Goal: Navigation & Orientation: Go to known website

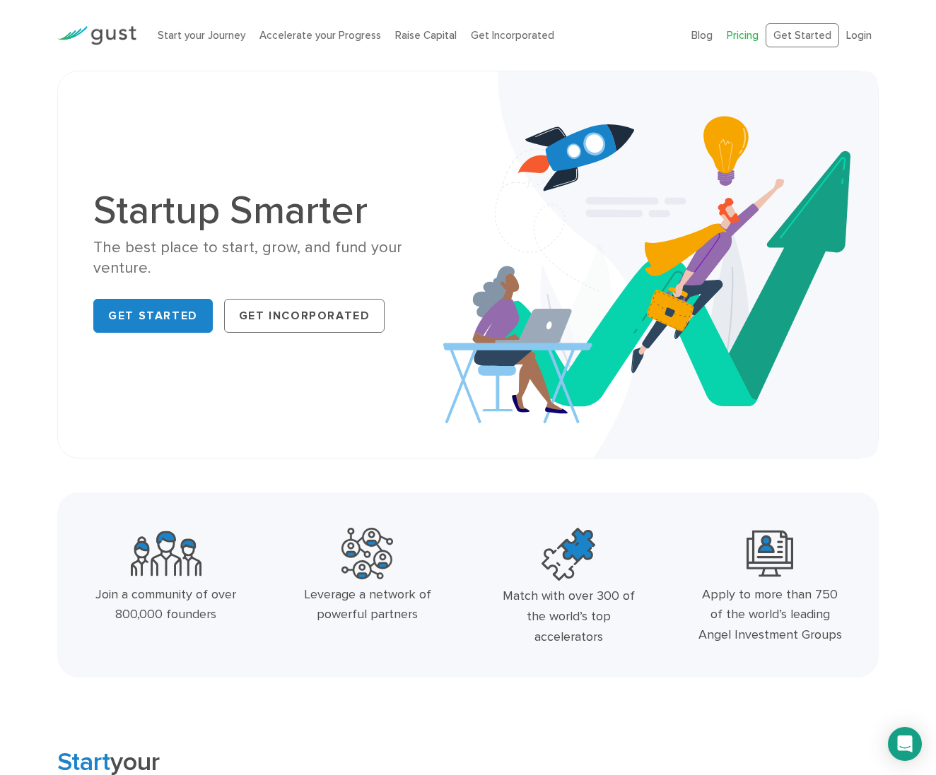
click at [737, 41] on link "Pricing" at bounding box center [743, 35] width 32 height 13
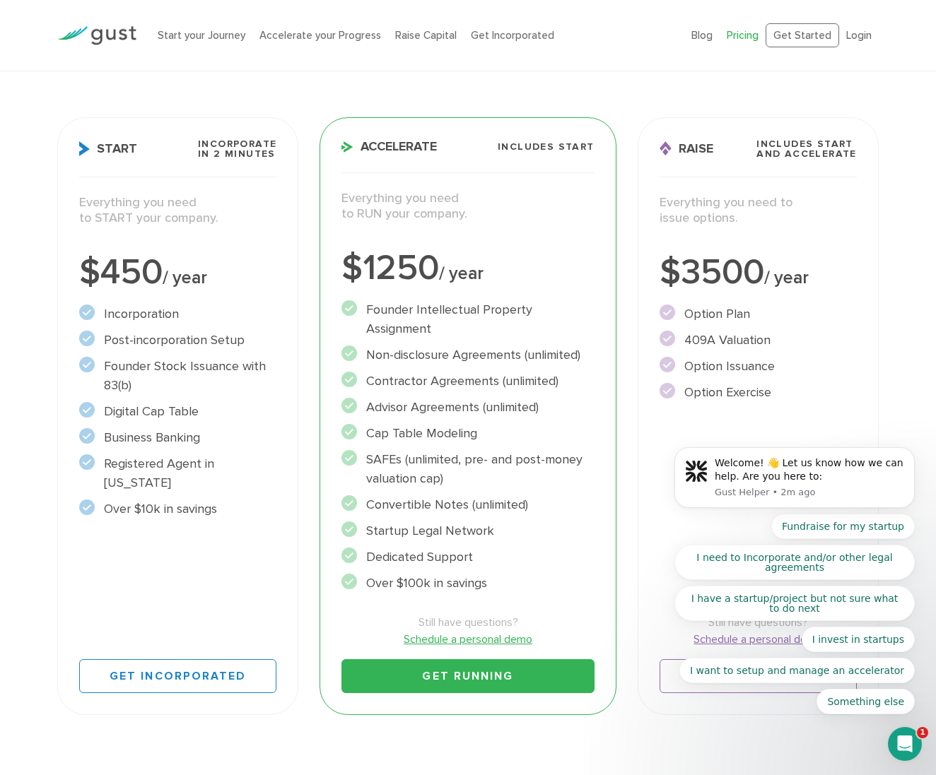
scroll to position [159, 0]
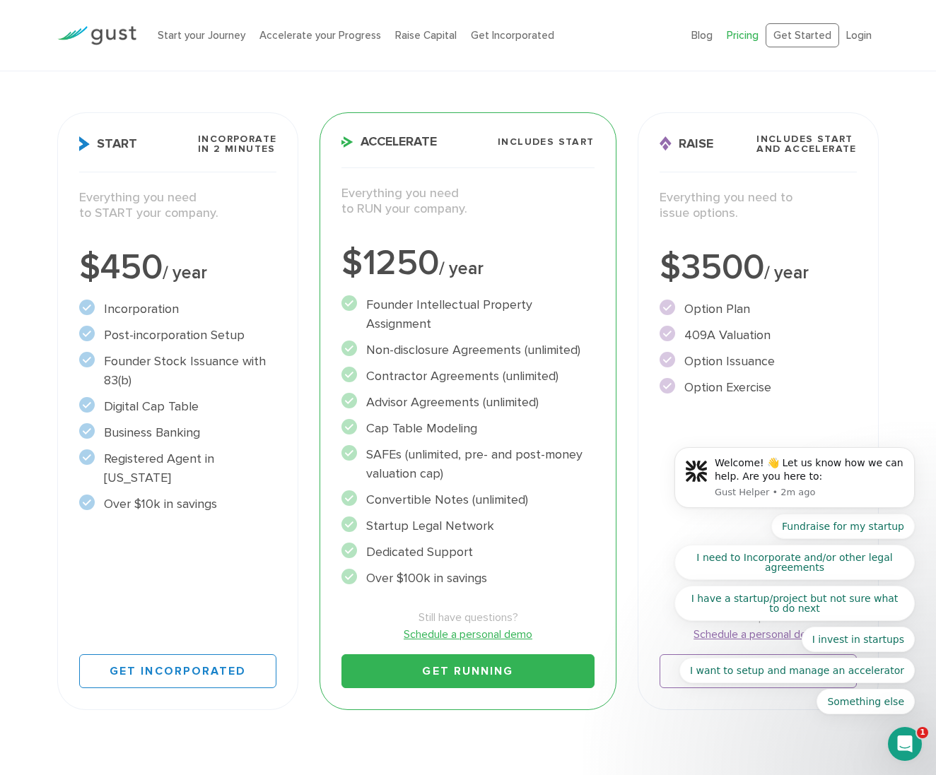
click at [121, 32] on img at bounding box center [96, 35] width 79 height 19
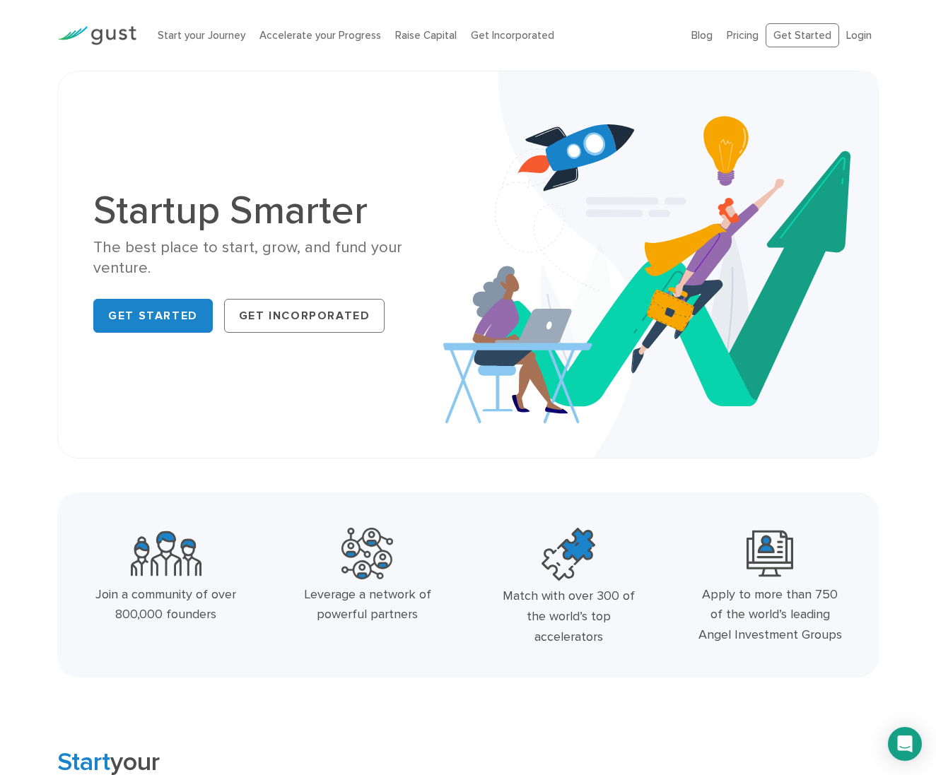
click at [855, 28] on li "Login" at bounding box center [858, 36] width 25 height 16
click at [855, 36] on link "Login" at bounding box center [858, 35] width 25 height 13
